Goal: Information Seeking & Learning: Understand process/instructions

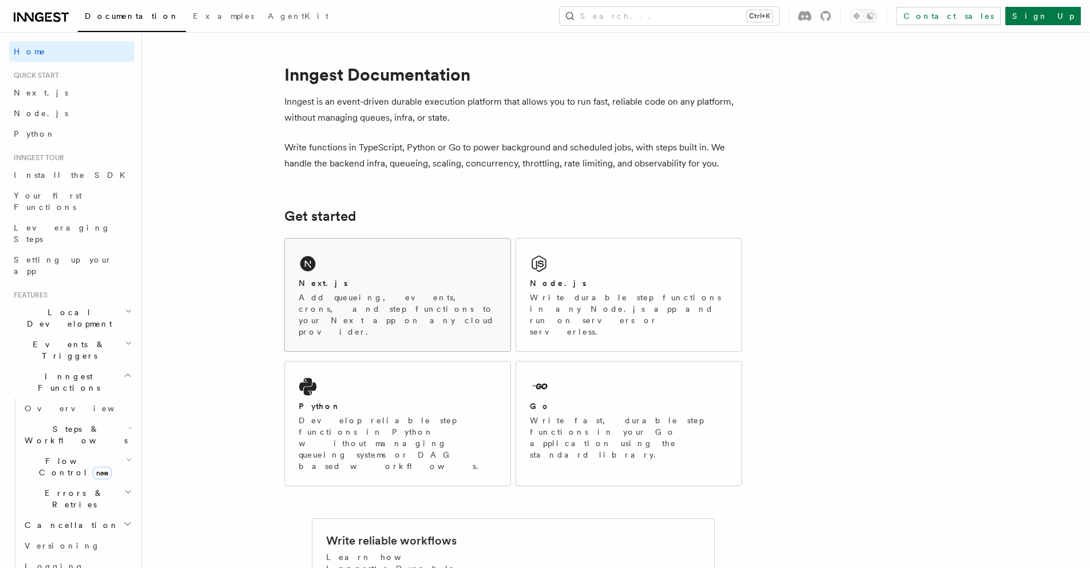
click at [416, 262] on div "Next.js Add queueing, events, crons, and step functions to your Next app on any…" at bounding box center [398, 295] width 226 height 113
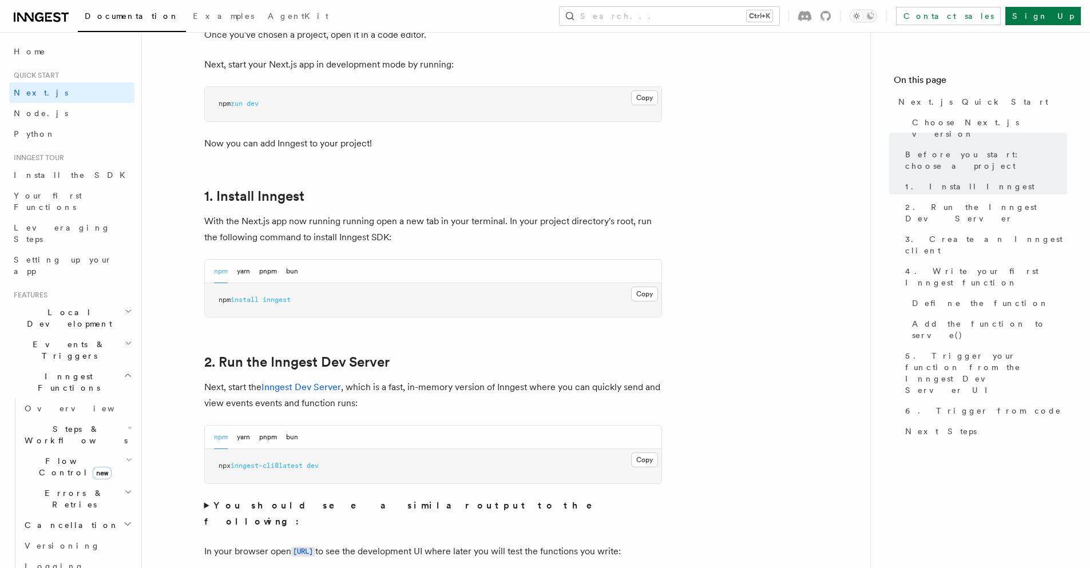
scroll to position [515, 0]
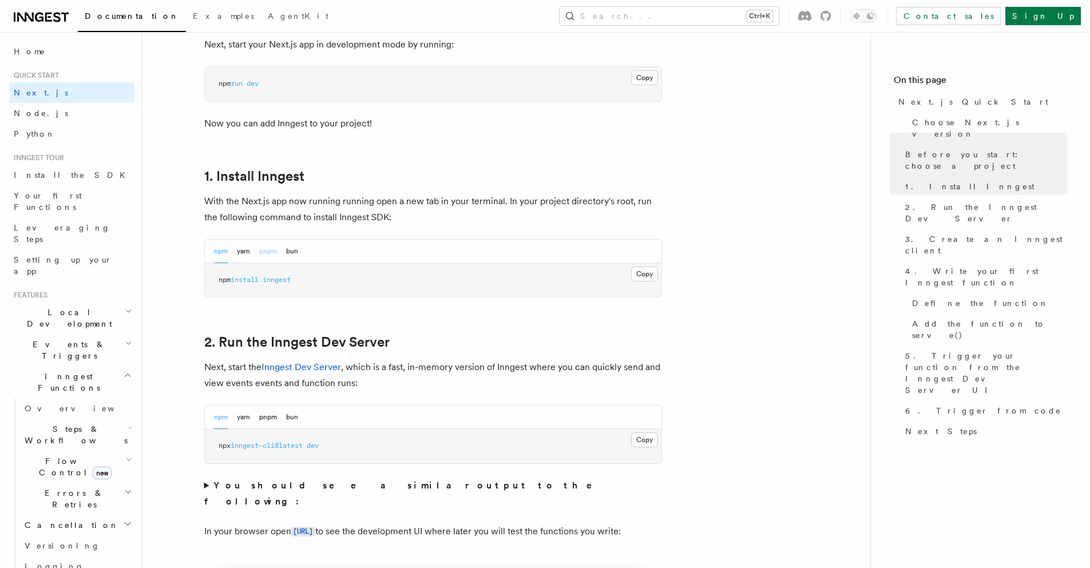
click at [275, 252] on button "pnpm" at bounding box center [268, 251] width 18 height 23
click at [642, 274] on button "Copy Copied" at bounding box center [644, 274] width 27 height 15
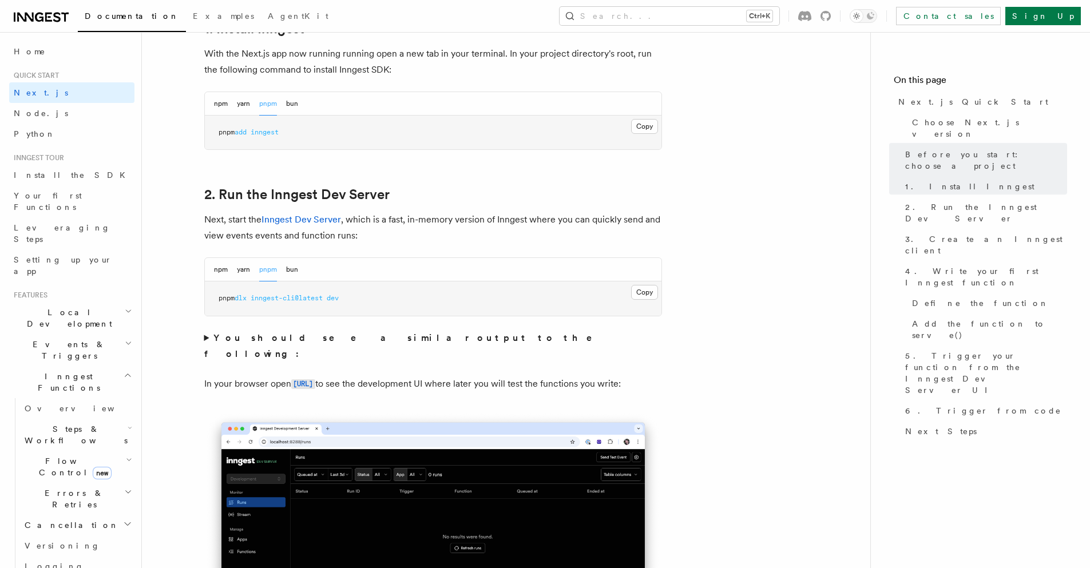
scroll to position [687, 0]
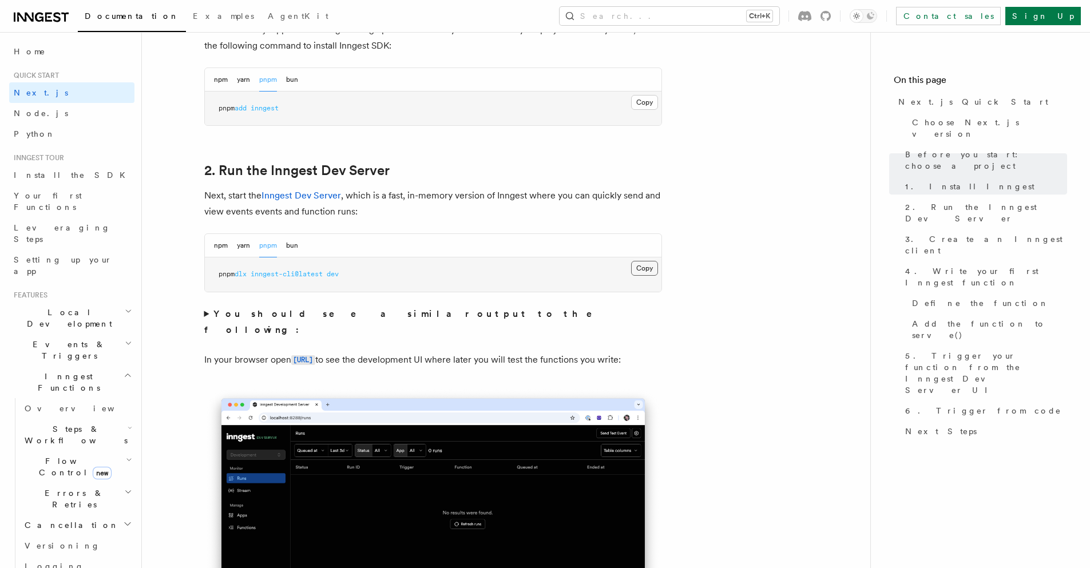
click at [645, 268] on button "Copy Copied" at bounding box center [644, 268] width 27 height 15
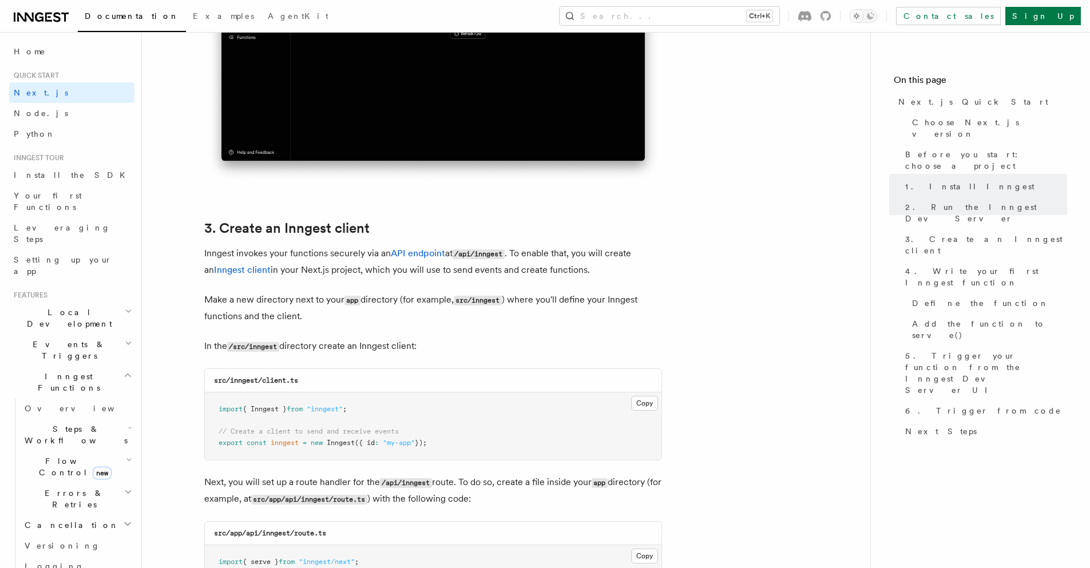
scroll to position [1259, 0]
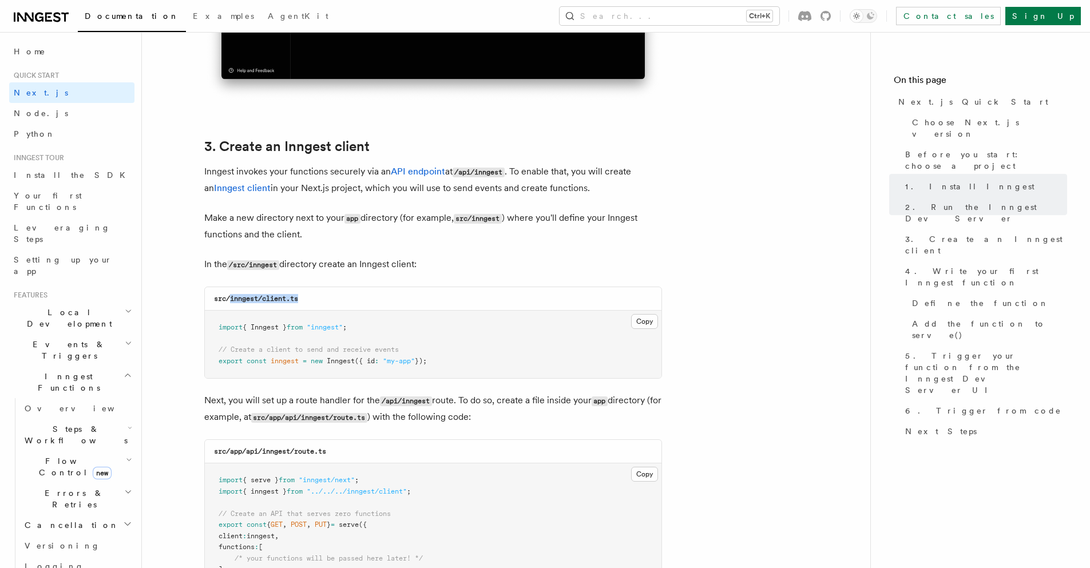
drag, startPoint x: 308, startPoint y: 298, endPoint x: 231, endPoint y: 299, distance: 76.7
click at [231, 299] on div "src/inngest/client.ts" at bounding box center [433, 298] width 457 height 23
copy code "inngest/client.ts"
drag, startPoint x: 651, startPoint y: 321, endPoint x: 638, endPoint y: 322, distance: 12.6
click at [651, 321] on button "Copy Copied" at bounding box center [644, 321] width 27 height 15
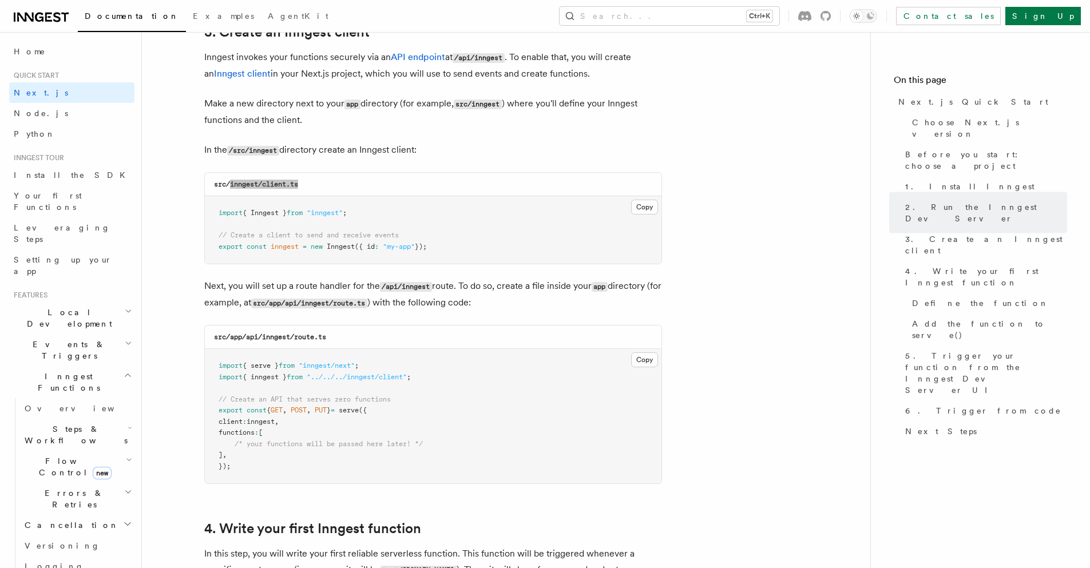
scroll to position [1431, 0]
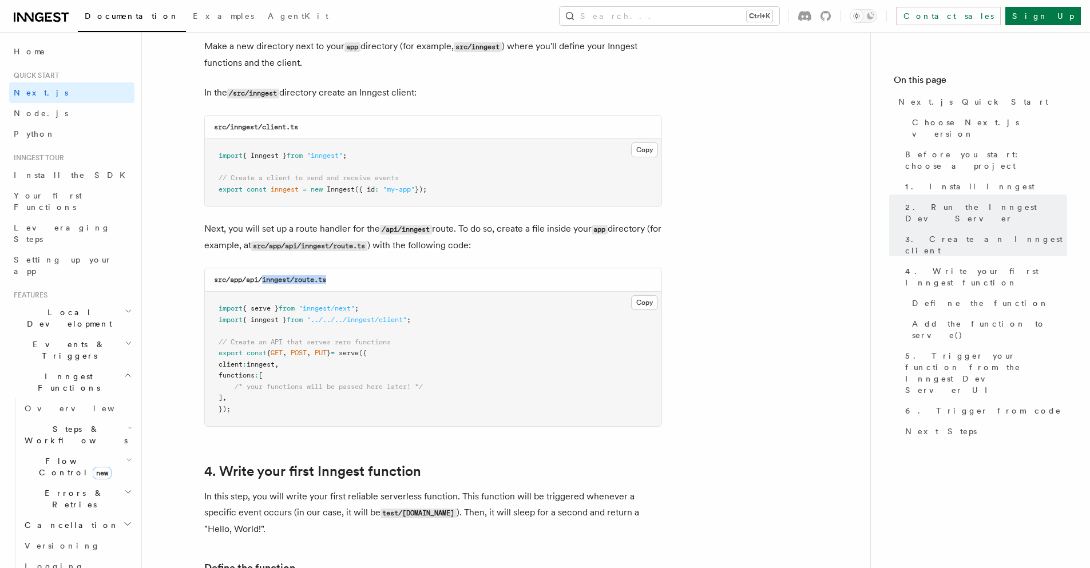
drag, startPoint x: 262, startPoint y: 279, endPoint x: 330, endPoint y: 275, distance: 68.8
click at [330, 275] on div "src/app/api/inngest/route.ts" at bounding box center [433, 279] width 457 height 23
copy code "inngest/route.ts"
click at [646, 303] on button "Copy Copied" at bounding box center [644, 302] width 27 height 15
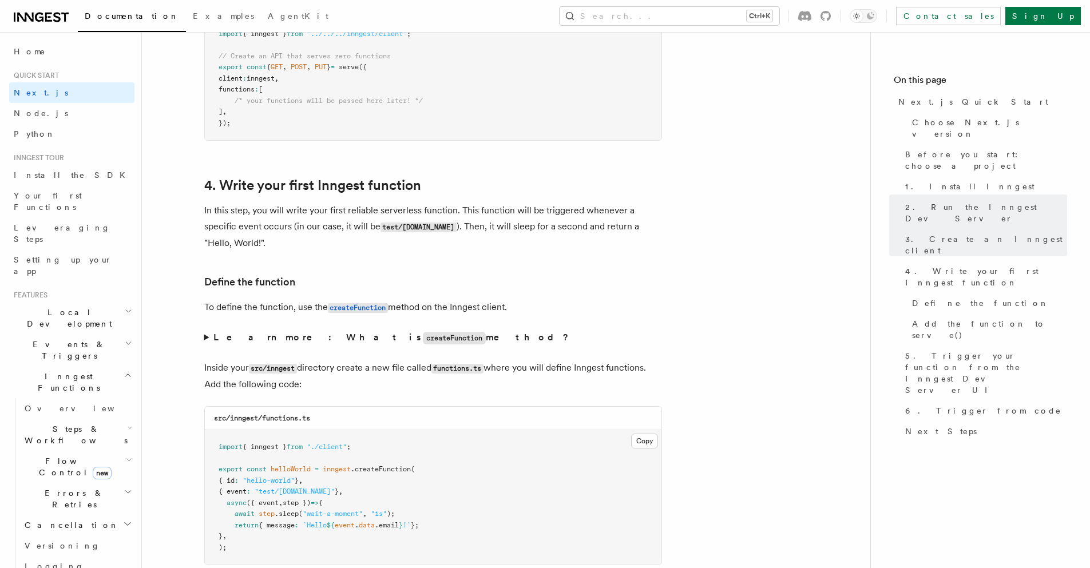
scroll to position [1889, 0]
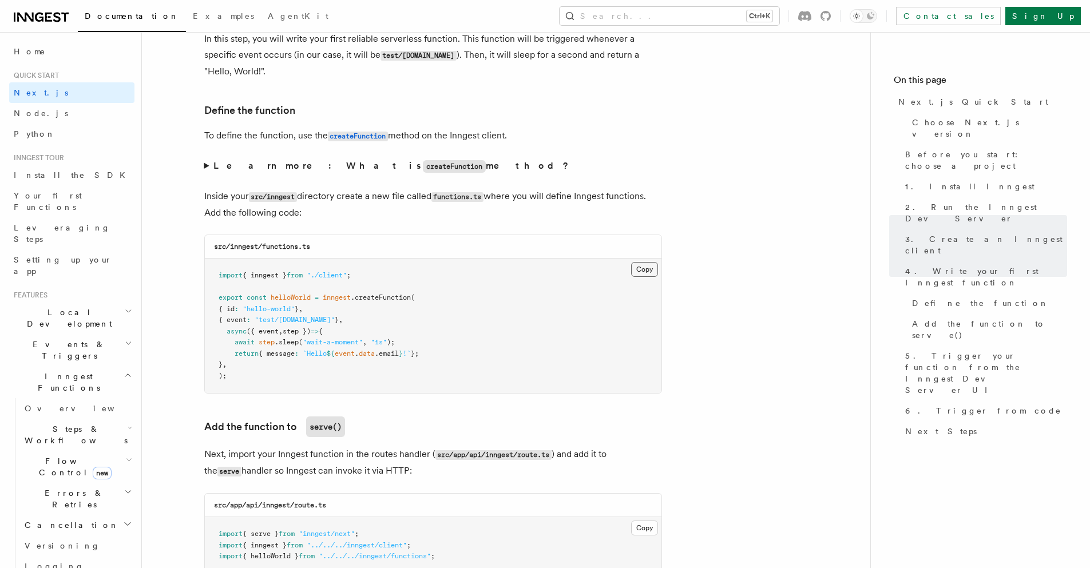
click at [646, 270] on button "Copy Copied" at bounding box center [644, 269] width 27 height 15
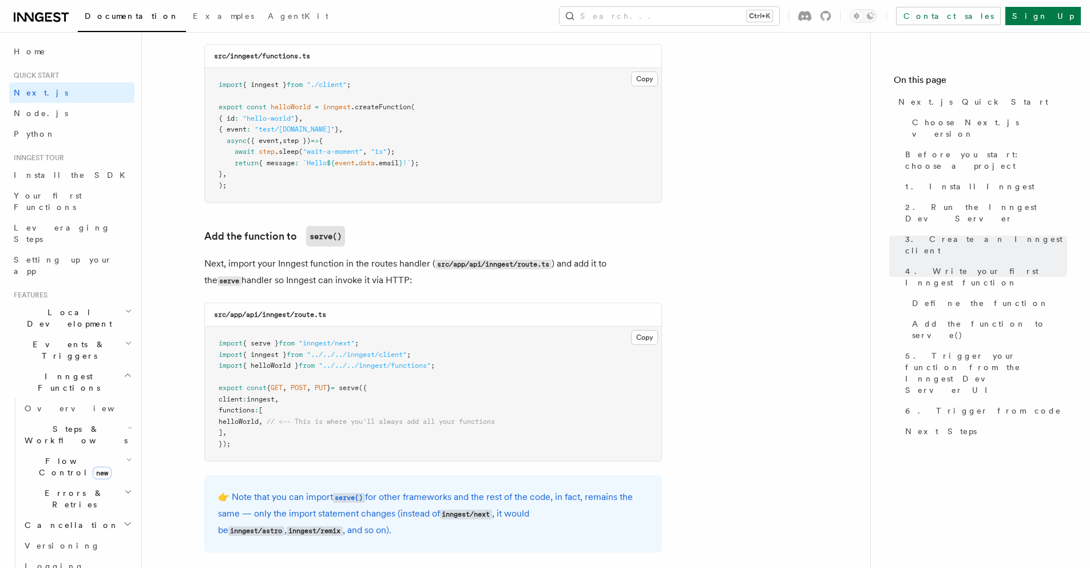
scroll to position [2118, 0]
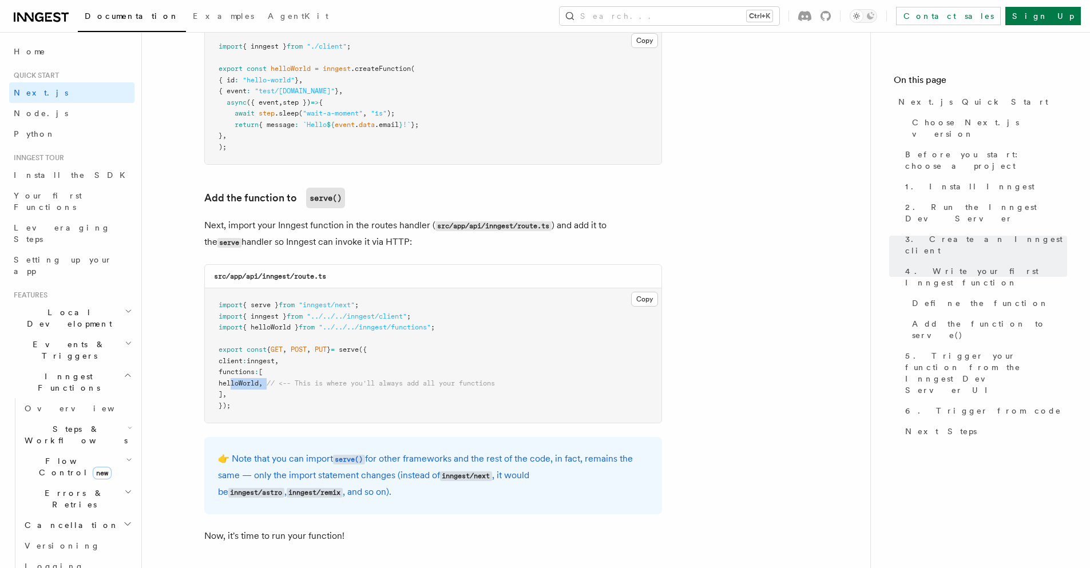
drag, startPoint x: 232, startPoint y: 383, endPoint x: 283, endPoint y: 388, distance: 50.6
click at [283, 388] on pre "import { serve } from "inngest/next" ; import { inngest } from "../../../innges…" at bounding box center [433, 355] width 457 height 135
copy span "helloWorld ,"
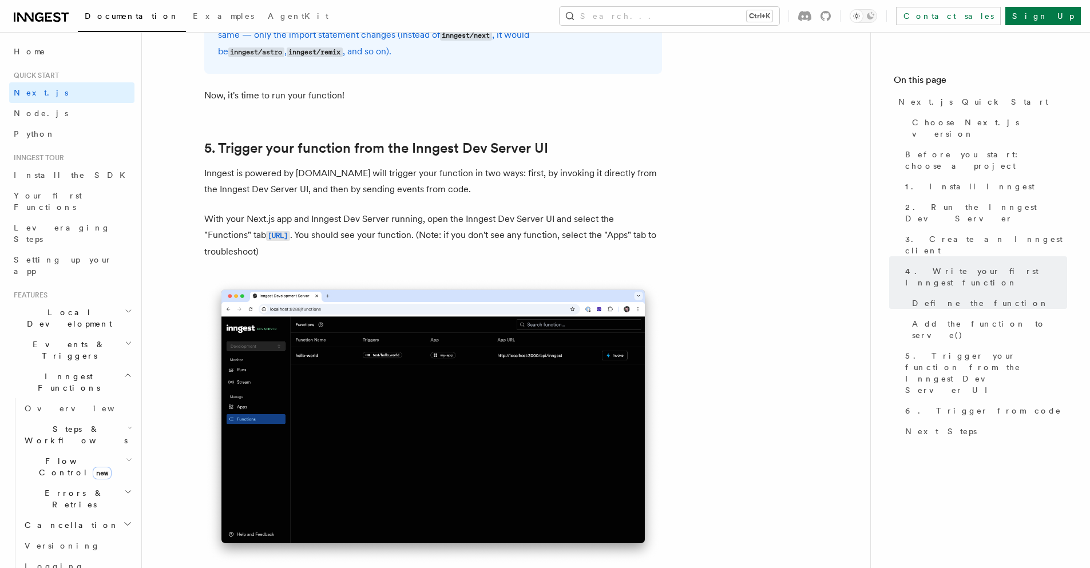
scroll to position [2576, 0]
